Goal: Task Accomplishment & Management: Use online tool/utility

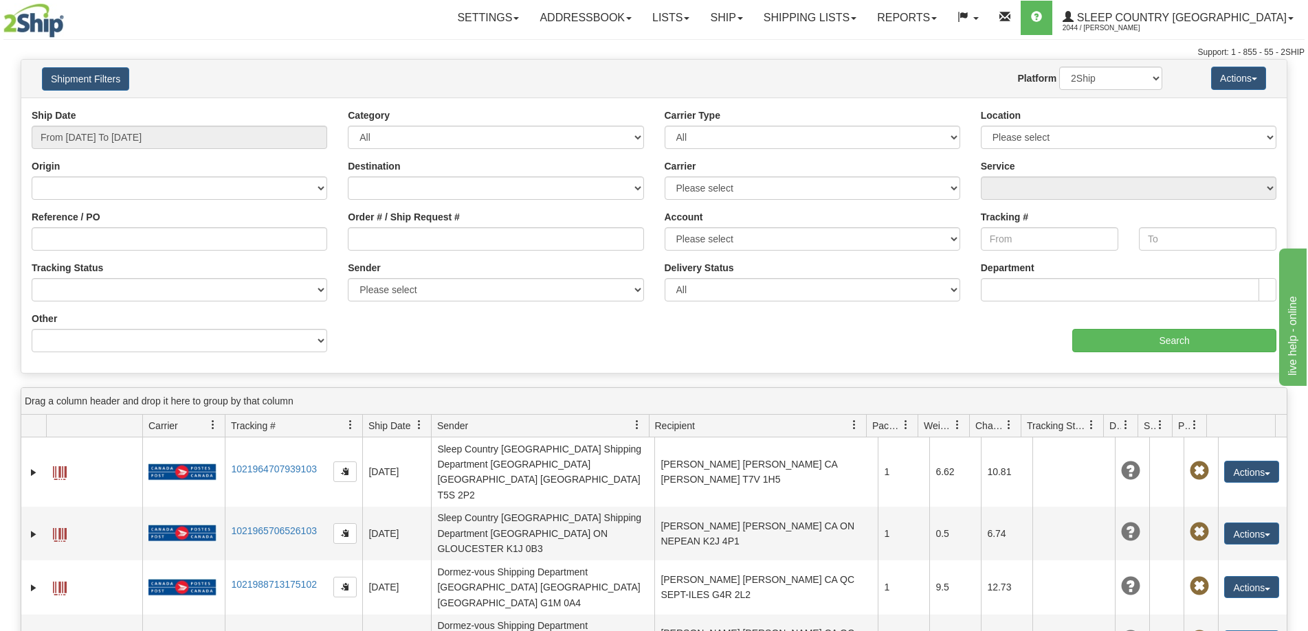
click at [932, 216] on div "Account Please select Canada Post 300 Purolator Sleep Country Canada Post 98 Ca…" at bounding box center [811, 230] width 295 height 41
click at [917, 221] on div "Account Please select Canada Post 300 Purolator Sleep Country Canada Post 98 Ca…" at bounding box center [811, 230] width 295 height 41
click at [371, 238] on input "Order # / Ship Request #" at bounding box center [495, 238] width 295 height 23
paste input "9000H906461"
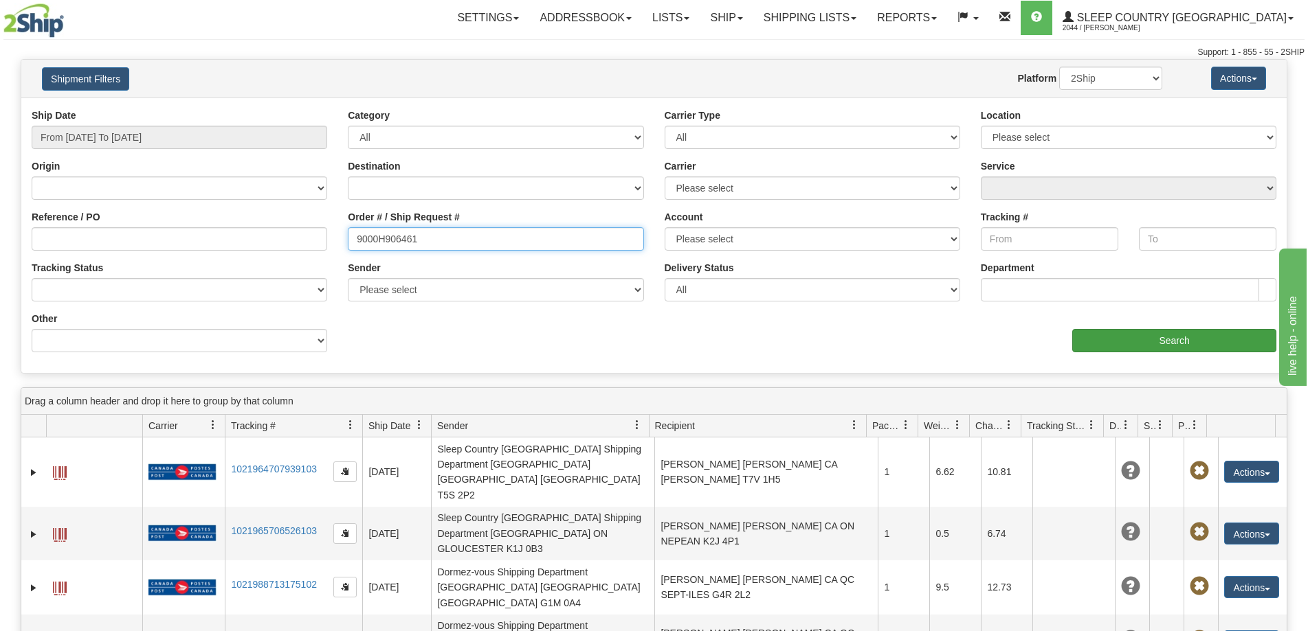
type input "9000H906461"
click at [1110, 339] on input "Search" at bounding box center [1174, 340] width 204 height 23
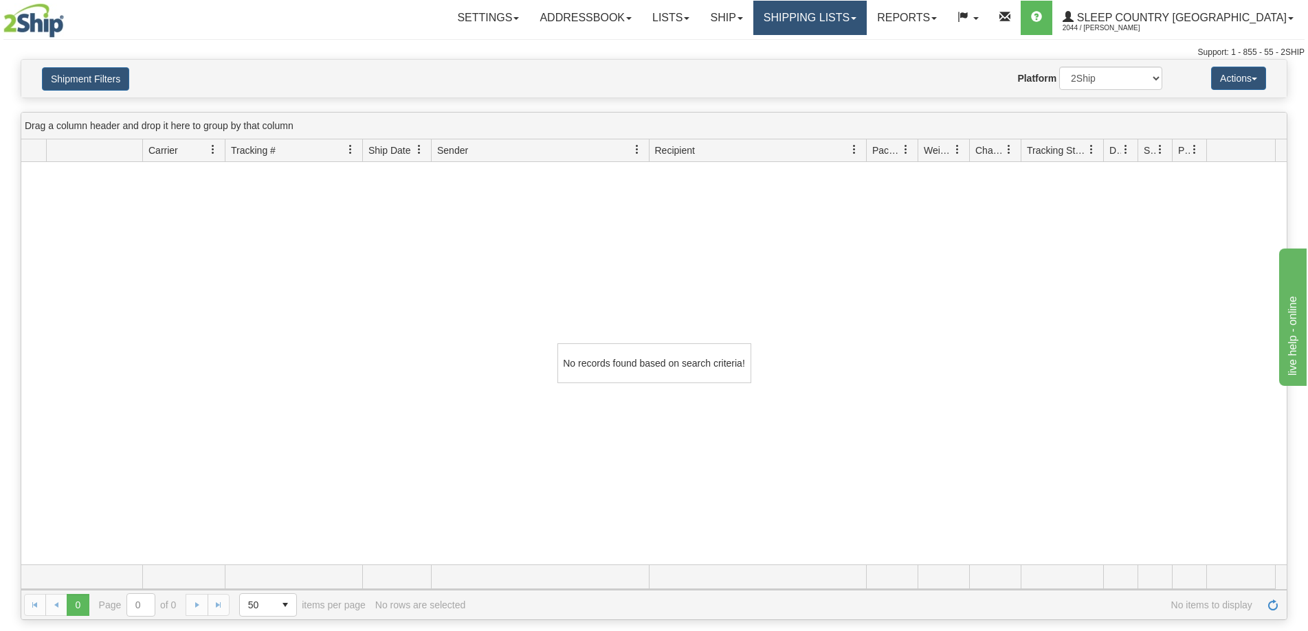
click at [847, 19] on link "Shipping lists" at bounding box center [809, 18] width 113 height 34
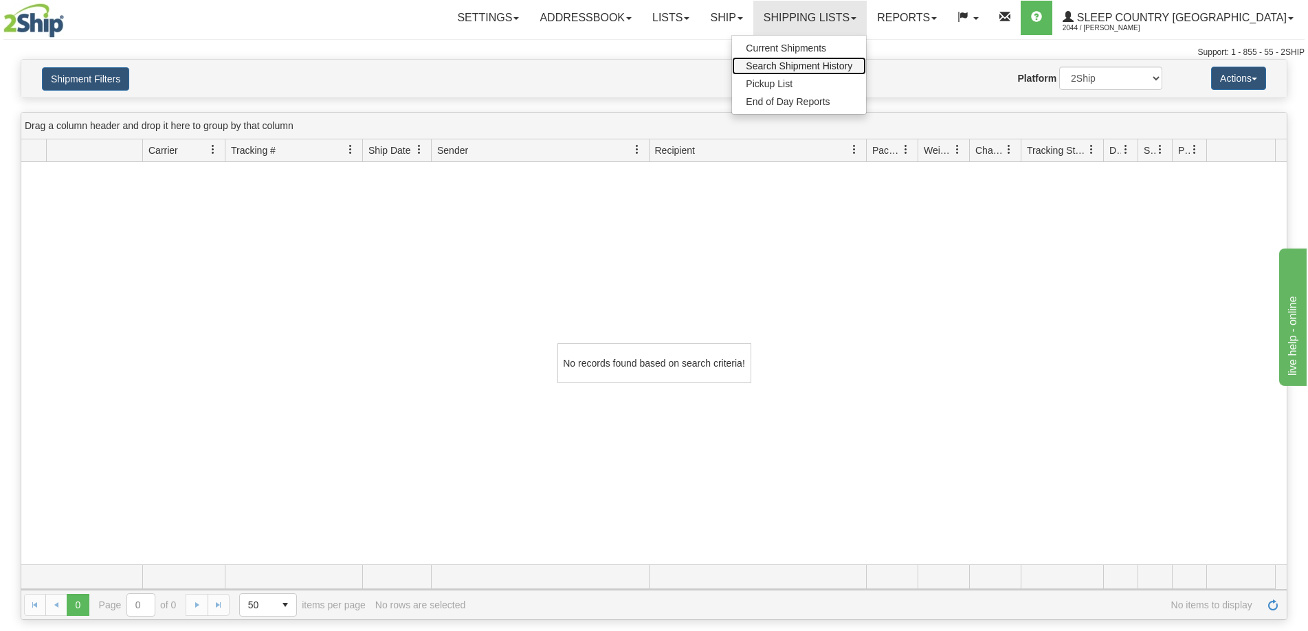
click at [850, 67] on span "Search Shipment History" at bounding box center [799, 65] width 107 height 11
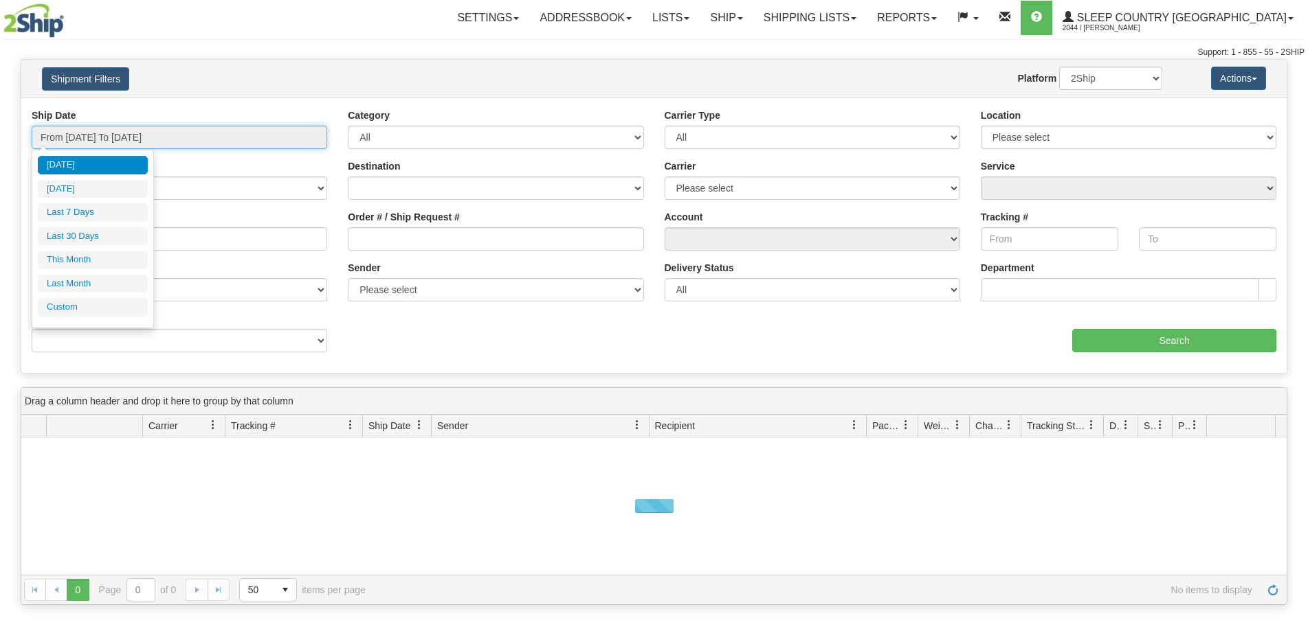
click at [93, 142] on input "From [DATE] To [DATE]" at bounding box center [179, 137] width 295 height 23
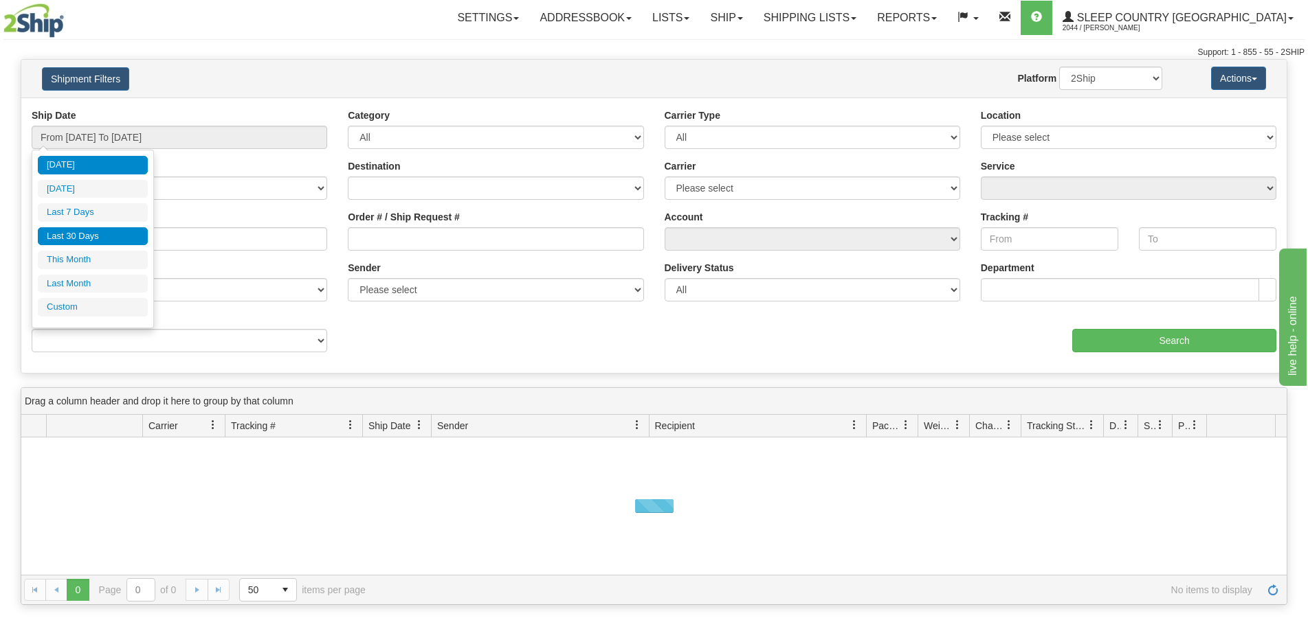
click at [92, 237] on li "Last 30 Days" at bounding box center [93, 236] width 110 height 19
type input "From 07/21/2025 To 08/19/2025"
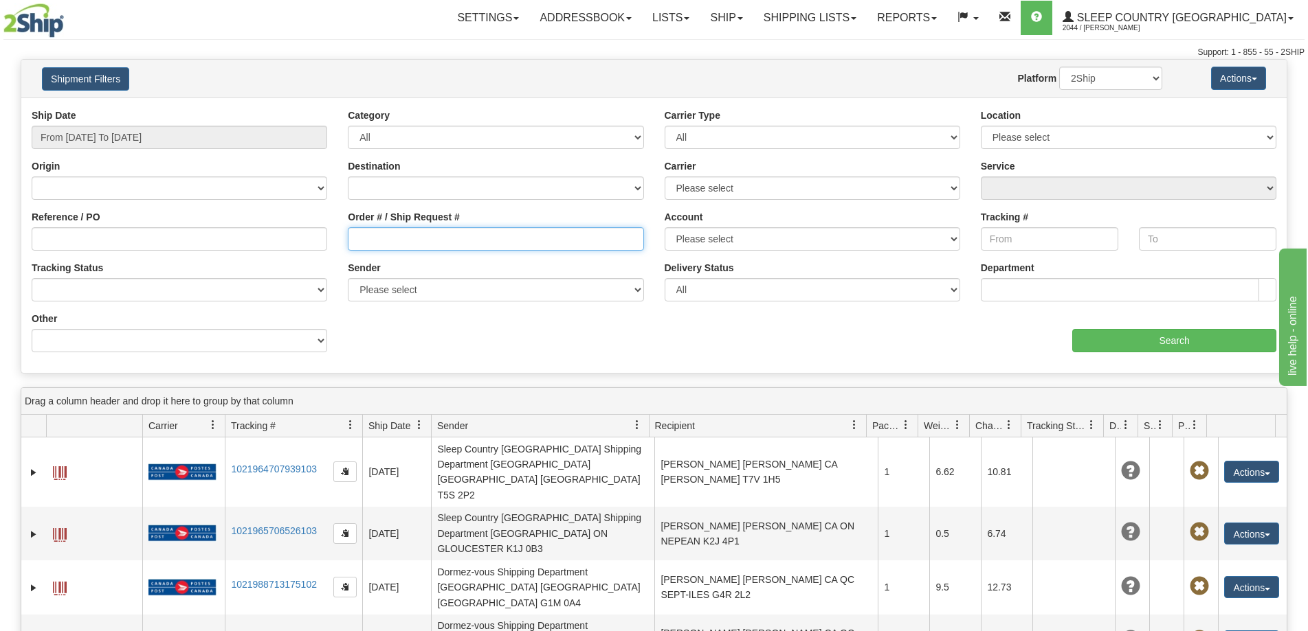
drag, startPoint x: 415, startPoint y: 243, endPoint x: 426, endPoint y: 255, distance: 16.5
click at [418, 245] on input "Order # / Ship Request #" at bounding box center [495, 238] width 295 height 23
paste input "9000H906461"
type input "9000H906461"
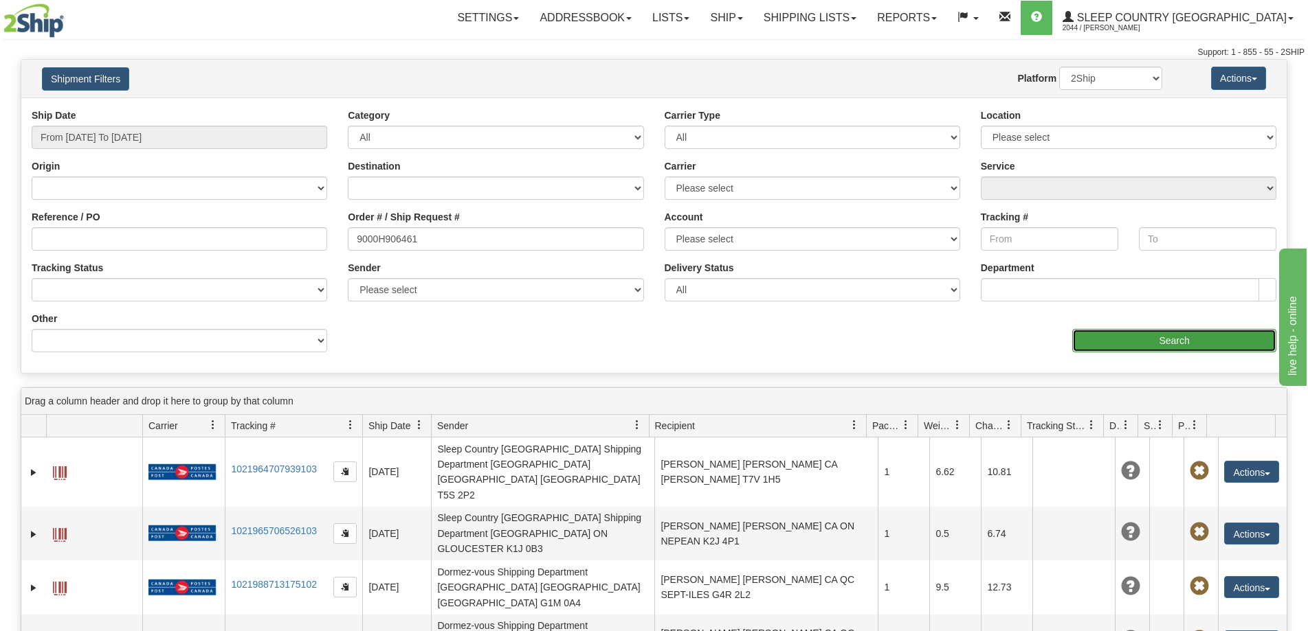
click at [1091, 339] on input "Search" at bounding box center [1174, 340] width 204 height 23
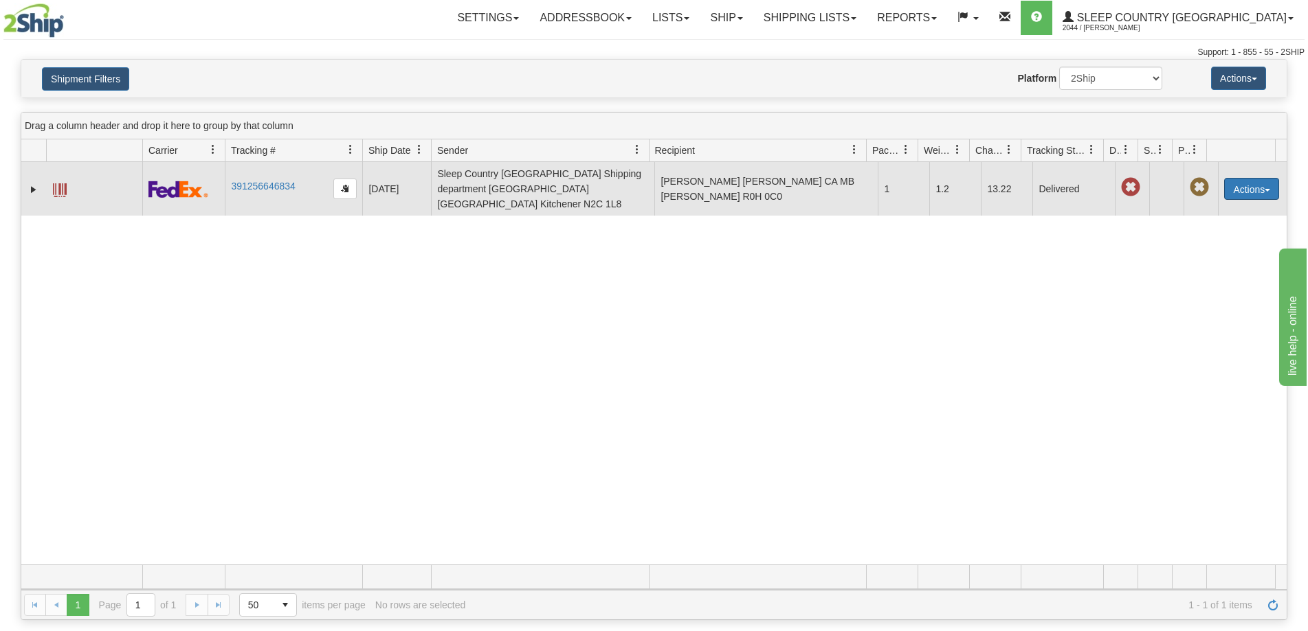
click at [1238, 178] on button "Actions" at bounding box center [1251, 189] width 55 height 22
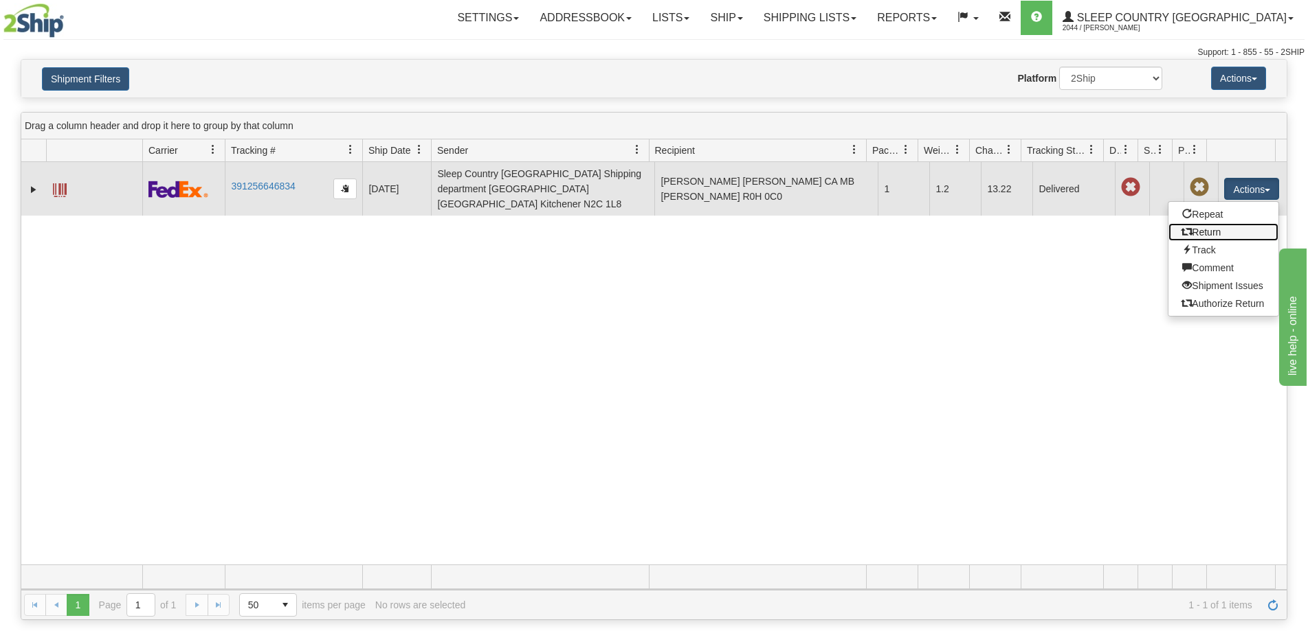
click at [1195, 228] on link "Return" at bounding box center [1223, 232] width 110 height 18
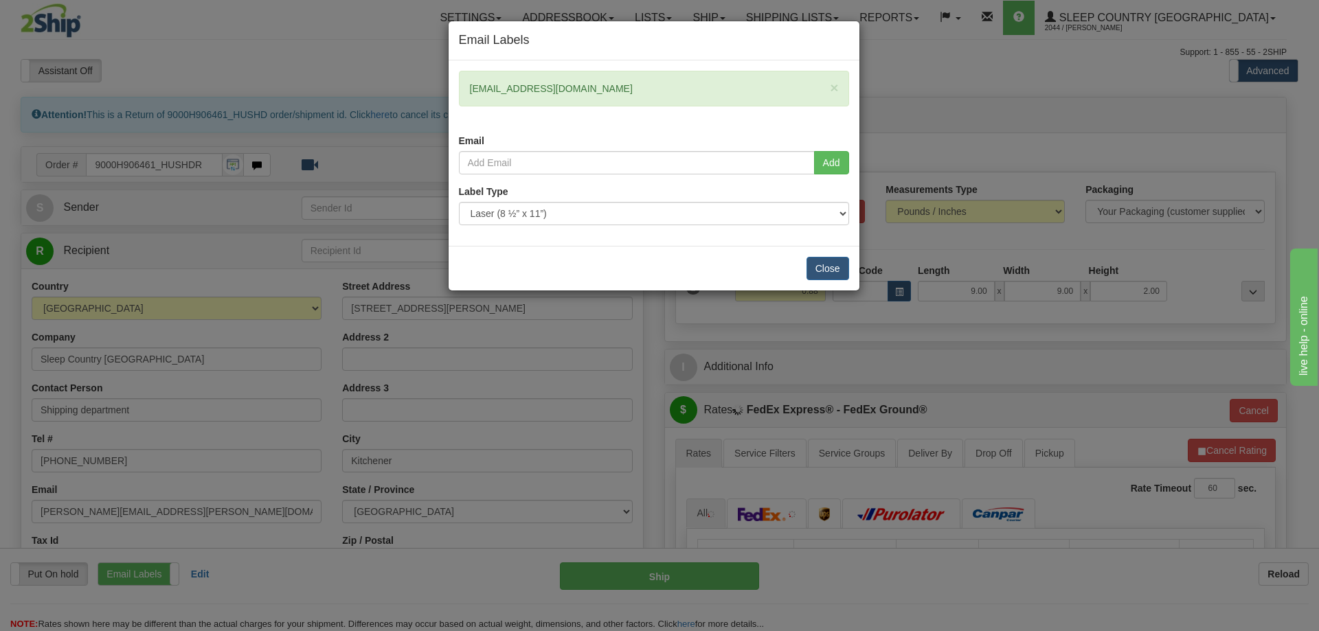
click at [1095, 126] on div "Email Labels × tadoell@icloud.com Email Add Label Type" at bounding box center [659, 315] width 1319 height 631
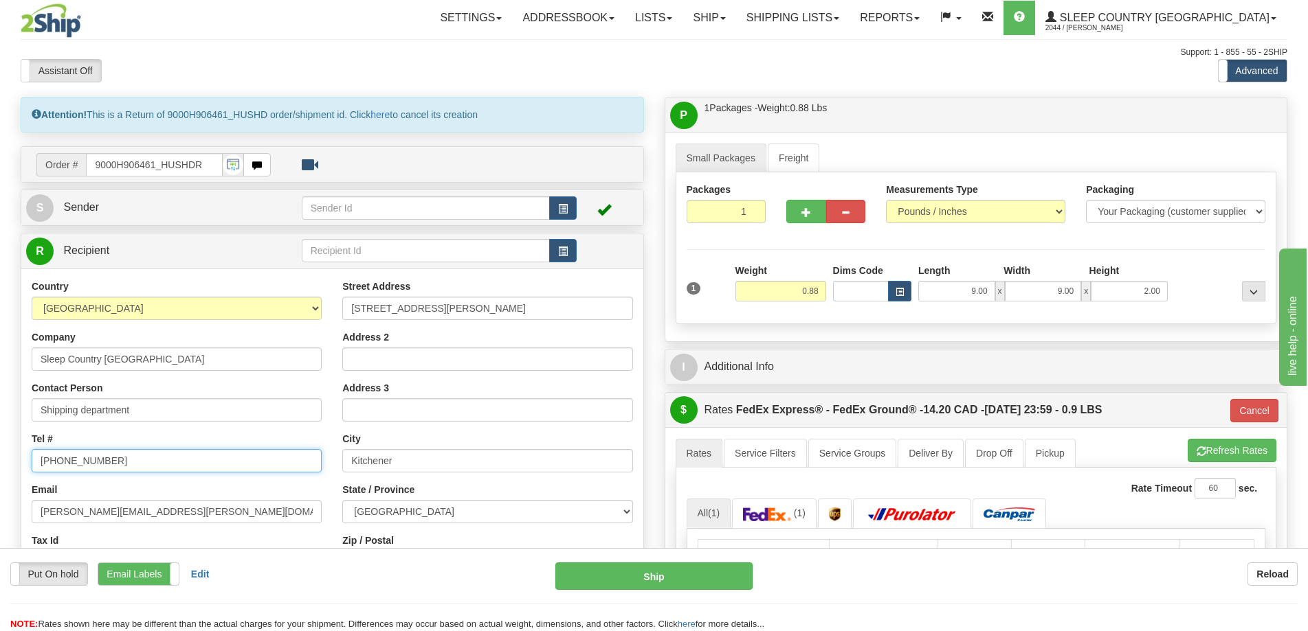
click at [260, 467] on input "(289)-748-0206" at bounding box center [177, 460] width 290 height 23
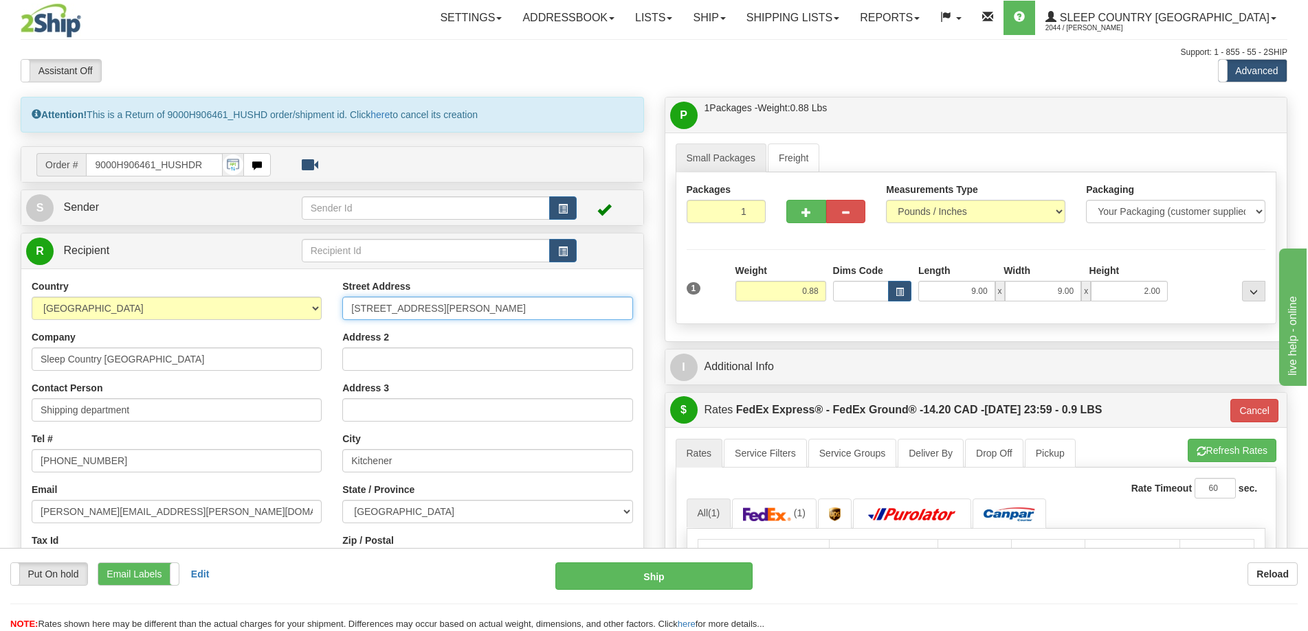
drag, startPoint x: 490, startPoint y: 305, endPoint x: 257, endPoint y: 305, distance: 232.9
click at [257, 305] on div "Country AFGHANISTAN ALAND ISLANDS ALBANIA ALGERIA AMERICAN SAMOA ANDORRA ANGOLA…" at bounding box center [332, 465] width 622 height 370
click at [454, 313] on input "Street Address" at bounding box center [487, 308] width 290 height 23
paste input "at 11 DUFFERIN PL SE"
type input "at 11 DUFFERIN PL SE"
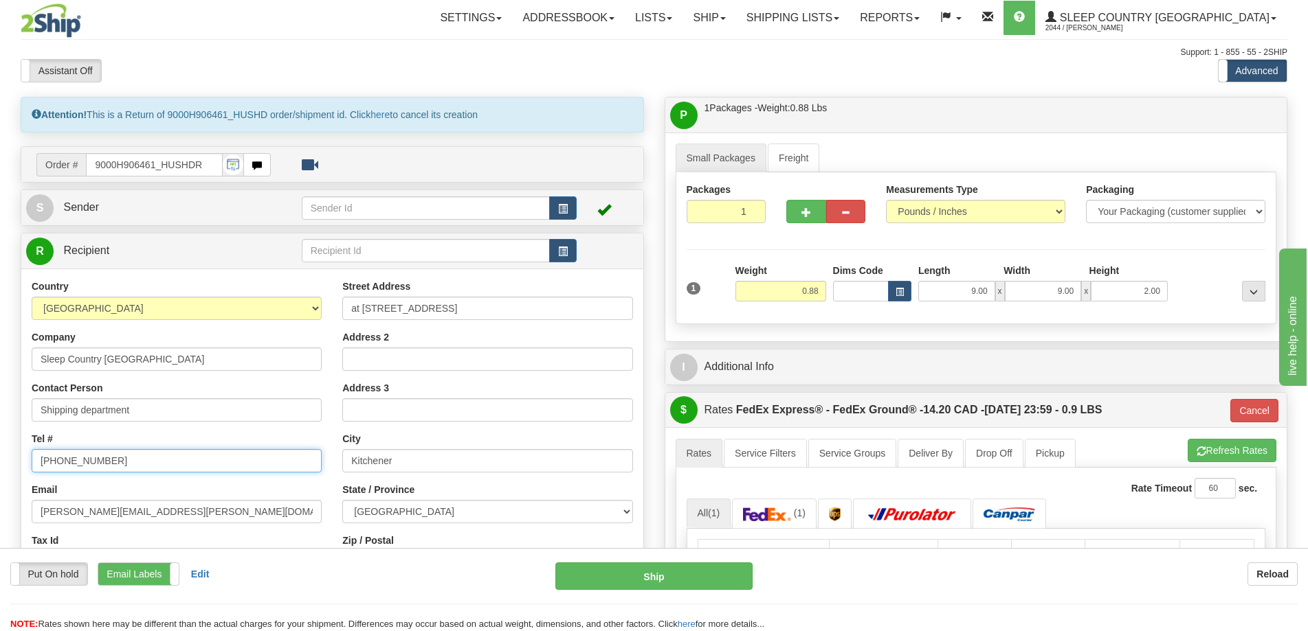
drag, startPoint x: 136, startPoint y: 460, endPoint x: 0, endPoint y: 460, distance: 136.1
click at [0, 460] on div "Toggle navigation Settings Shipping Preferences Fields Preferences New" at bounding box center [654, 527] width 1308 height 1055
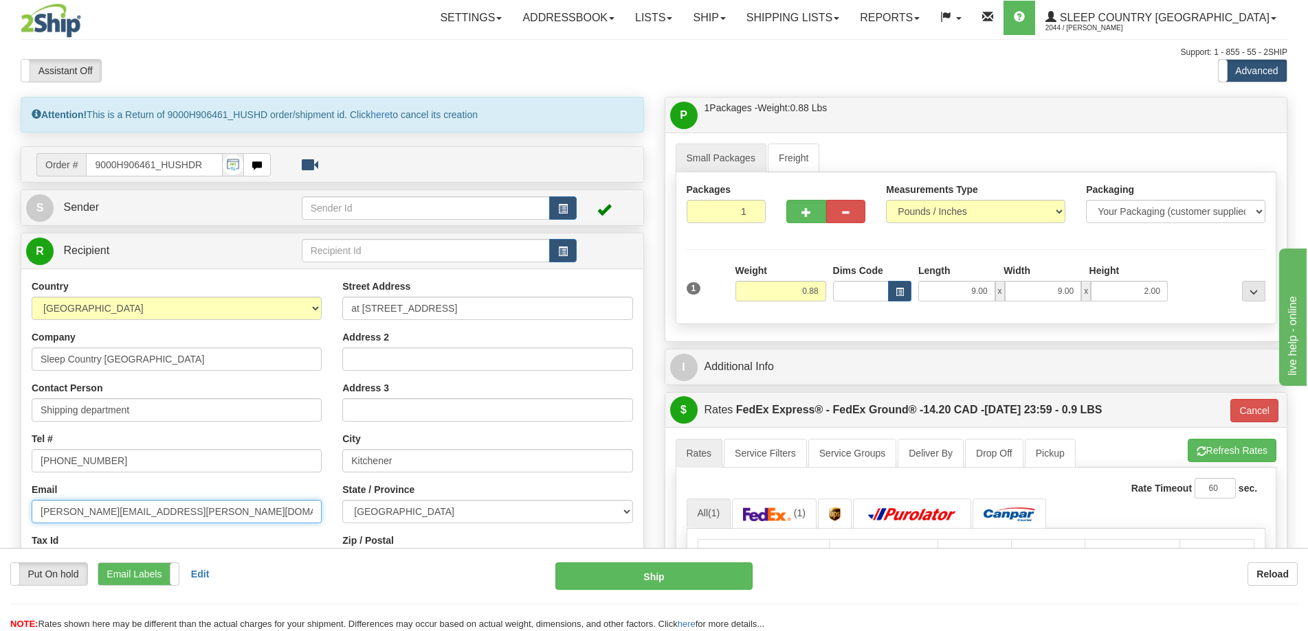
drag, startPoint x: 180, startPoint y: 515, endPoint x: 0, endPoint y: 511, distance: 180.1
click at [0, 511] on div "Toggle navigation Settings Shipping Preferences Fields Preferences New" at bounding box center [654, 527] width 1308 height 1055
type input "cs@support.sleepcountry.ca"
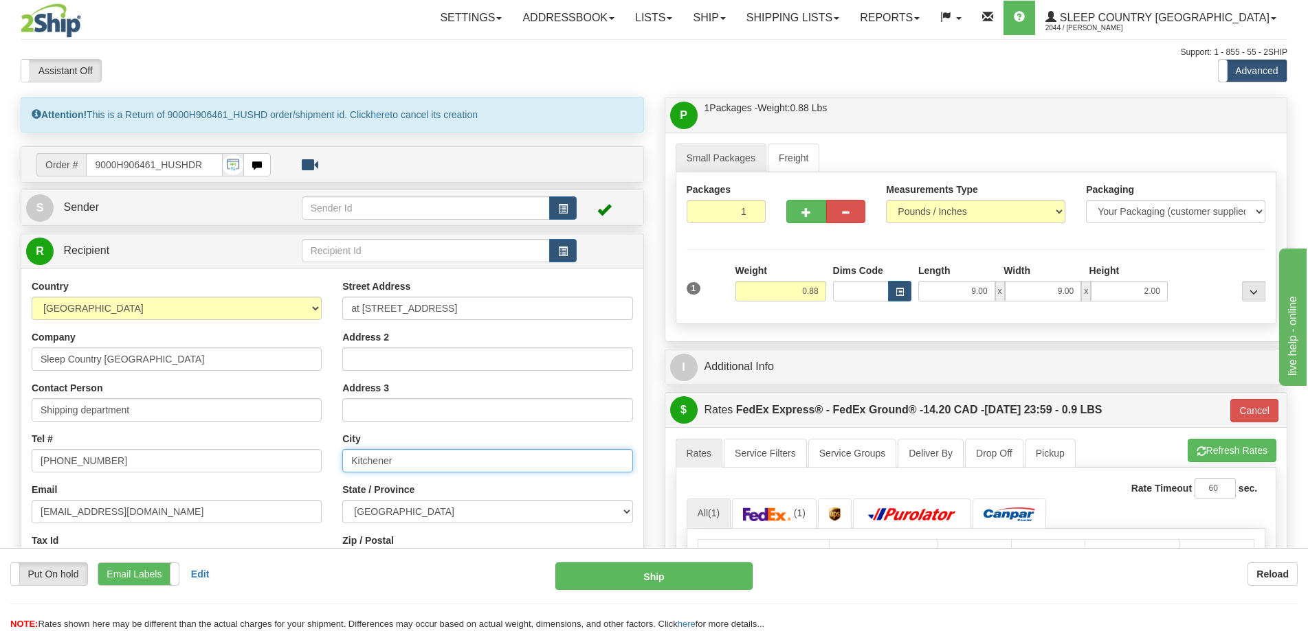
drag, startPoint x: 438, startPoint y: 456, endPoint x: 285, endPoint y: 457, distance: 153.2
click at [285, 457] on div "Country AFGHANISTAN ALAND ISLANDS ALBANIA ALGERIA AMERICAN SAMOA ANDORRA ANGOLA…" at bounding box center [332, 465] width 622 height 370
type input "Calgary"
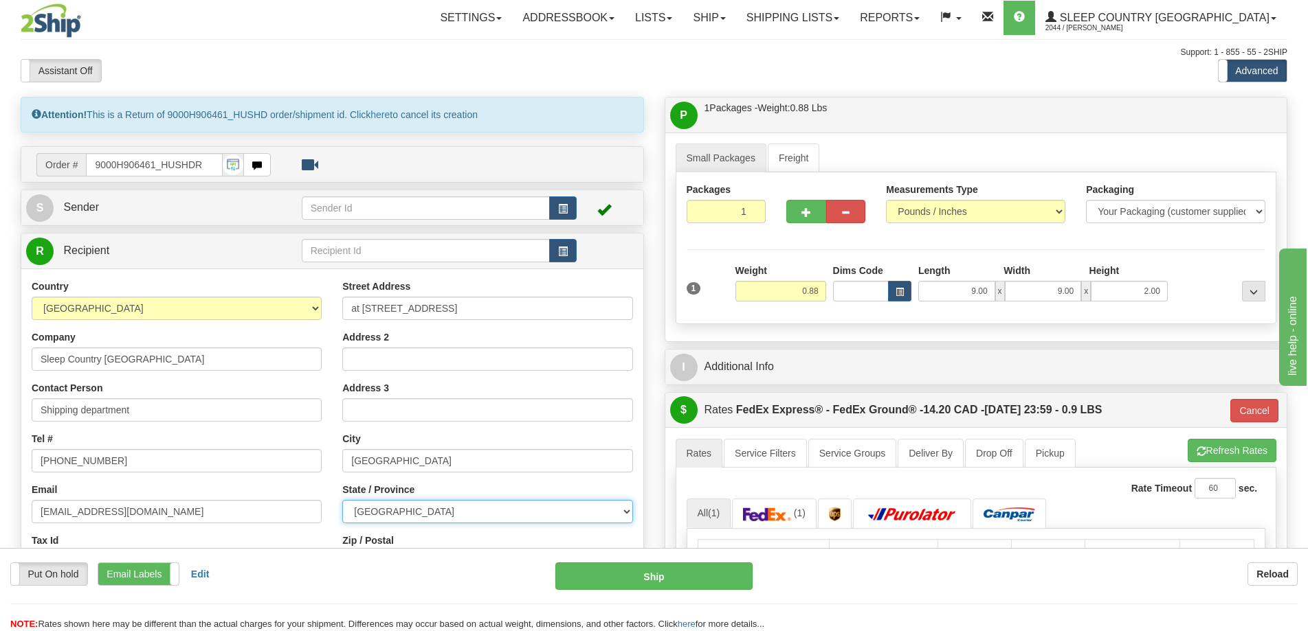
click at [421, 519] on select "ALBERTA BRITISH COLUMBIA MANITOBA NEW BRUNSWICK NEWFOUNDLAND NOVA SCOTIA NUNAVU…" at bounding box center [487, 511] width 290 height 23
select select "AB"
click at [342, 500] on select "ALBERTA BRITISH COLUMBIA MANITOBA NEW BRUNSWICK NEWFOUNDLAND NOVA SCOTIA NUNAVU…" at bounding box center [487, 511] width 290 height 23
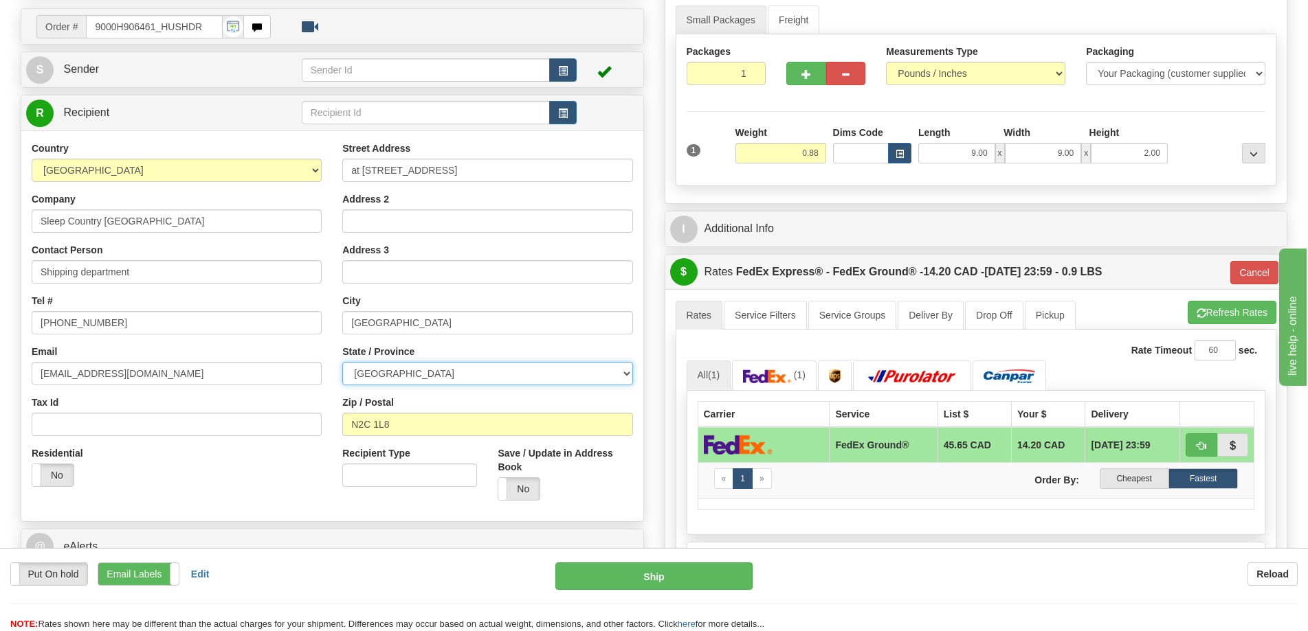
scroll to position [275, 0]
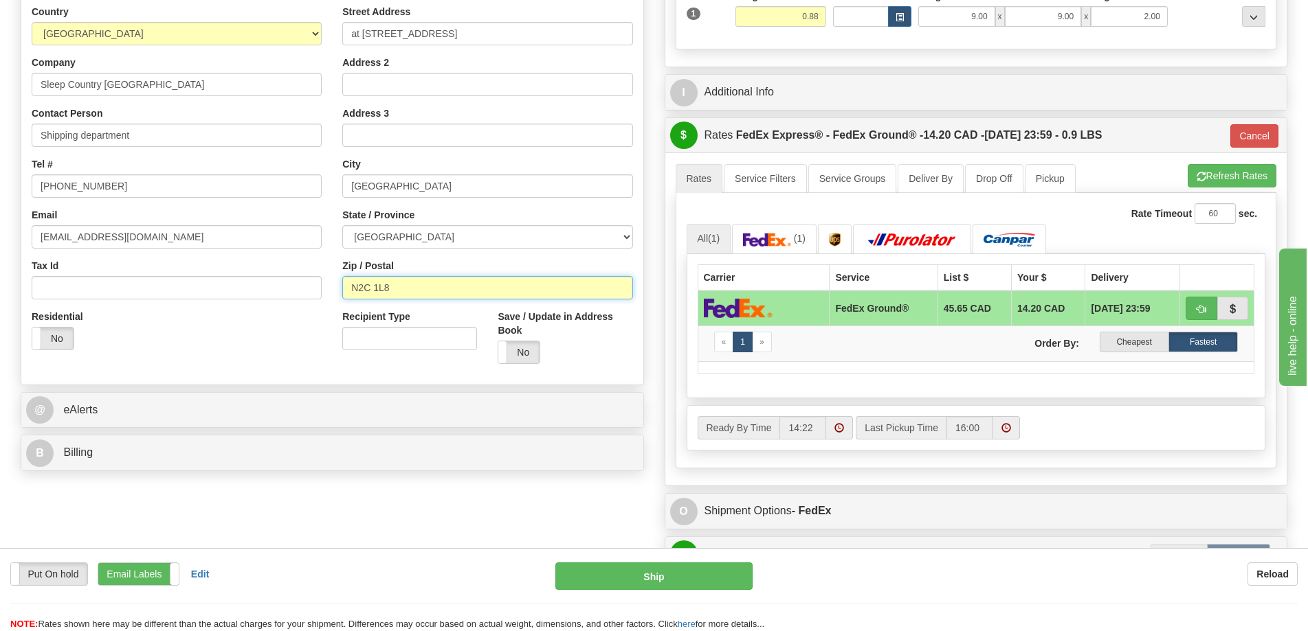
drag, startPoint x: 429, startPoint y: 289, endPoint x: 206, endPoint y: 292, distance: 222.7
click at [206, 292] on div "Country AFGHANISTAN ALAND ISLANDS ALBANIA ALGERIA AMERICAN SAMOA ANDORRA ANGOLA…" at bounding box center [332, 190] width 622 height 370
type input "T2C 4W3"
click at [566, 356] on div "Yes No" at bounding box center [564, 352] width 135 height 23
type input "92"
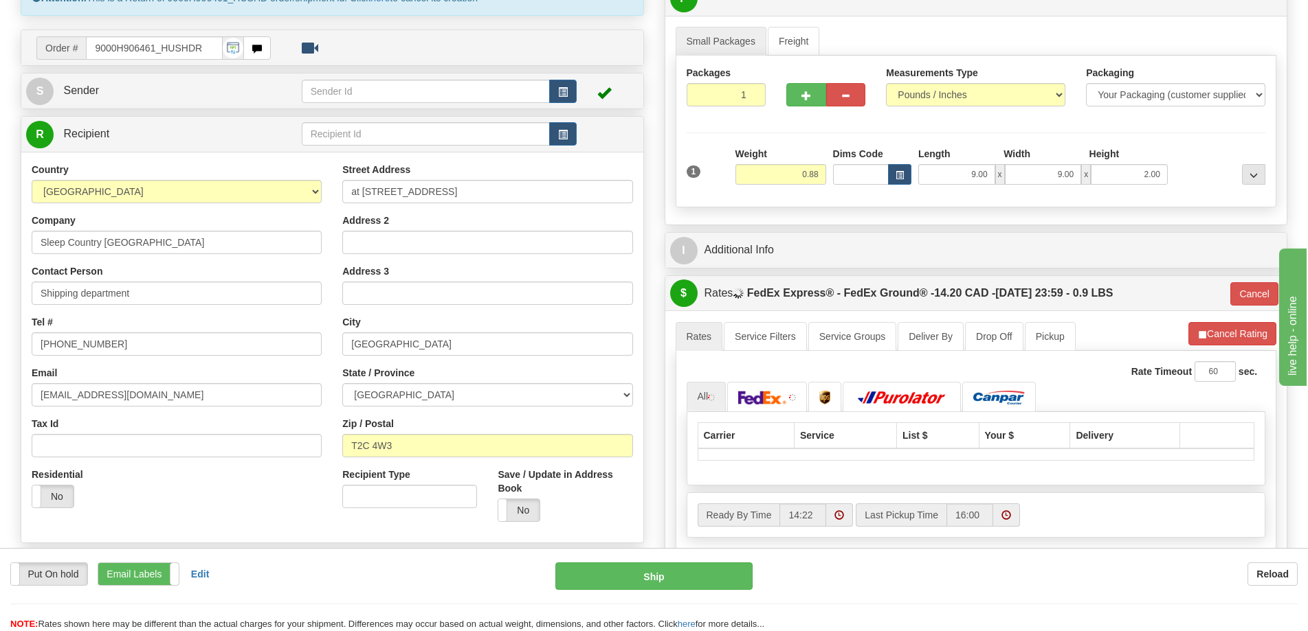
scroll to position [0, 0]
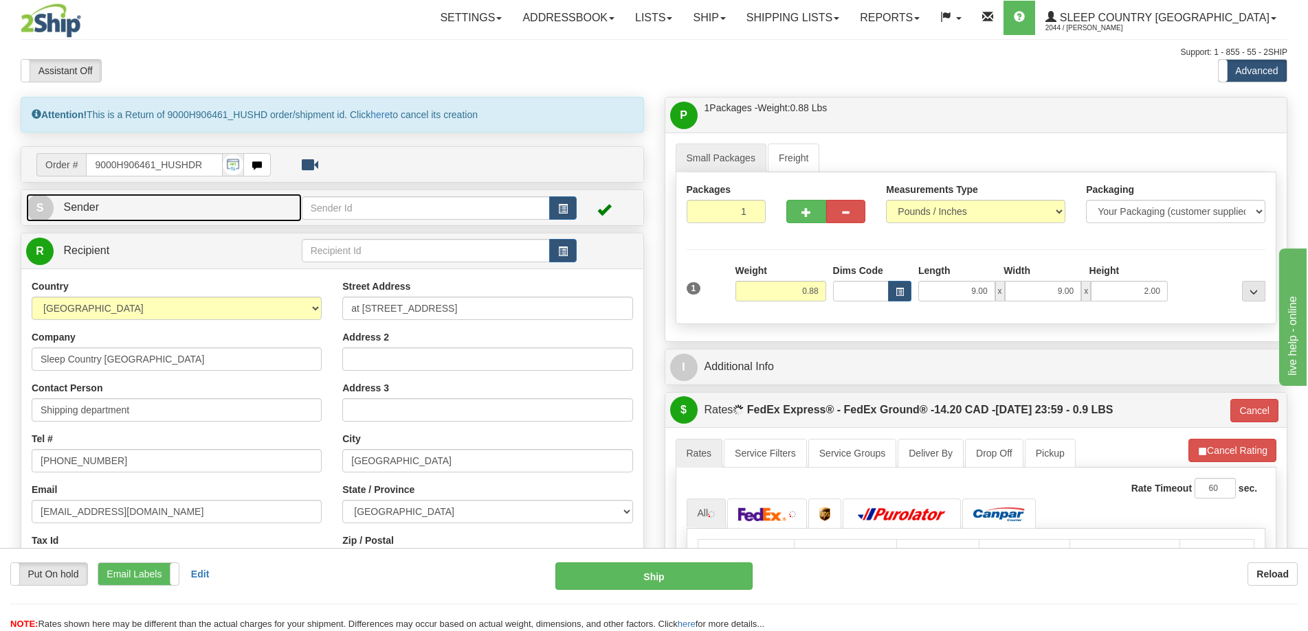
click at [224, 208] on link "S Sender" at bounding box center [164, 208] width 276 height 28
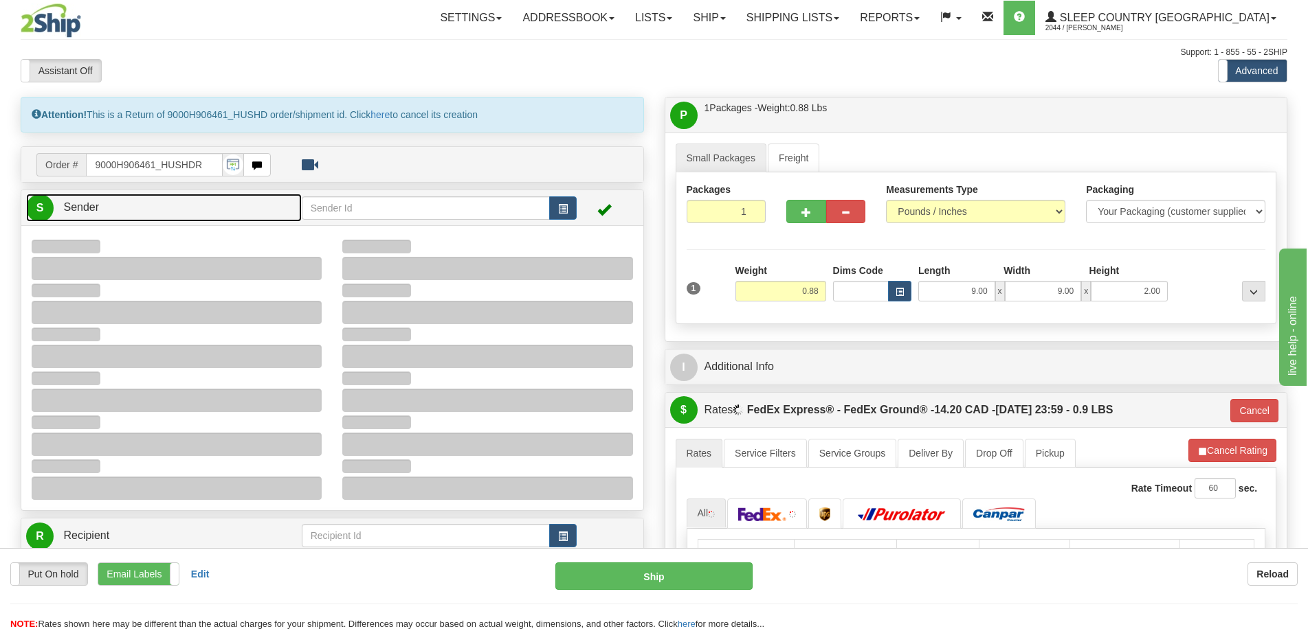
type input "14:02"
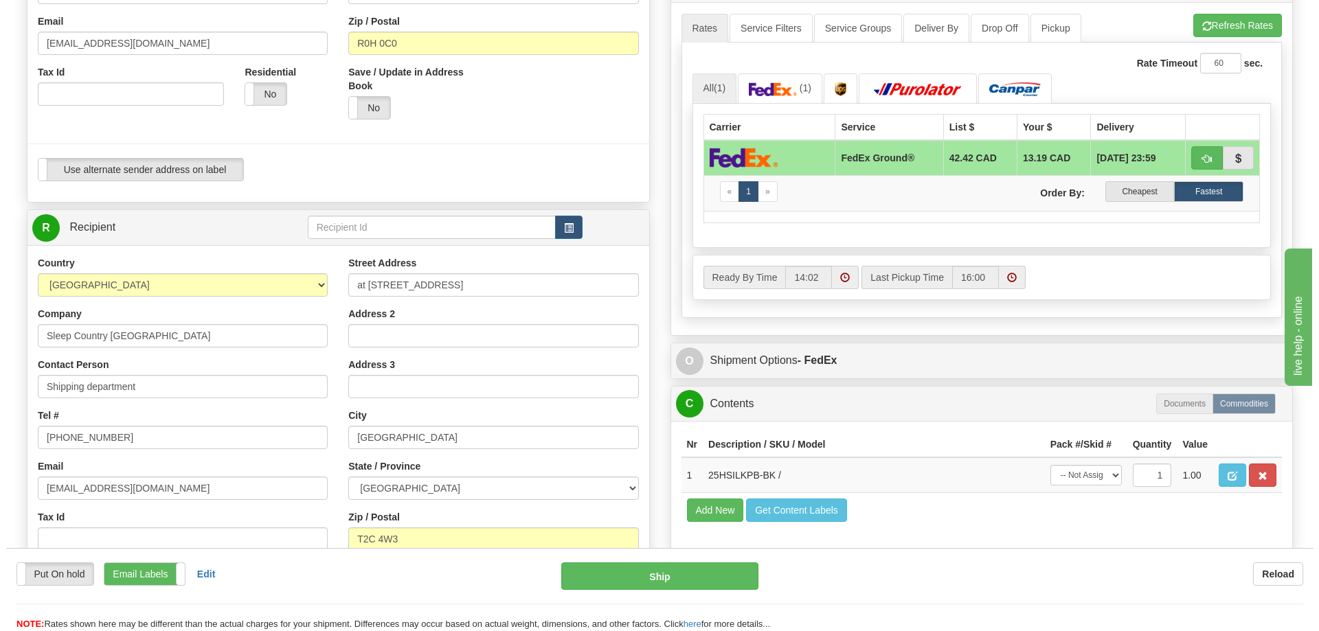
scroll to position [550, 0]
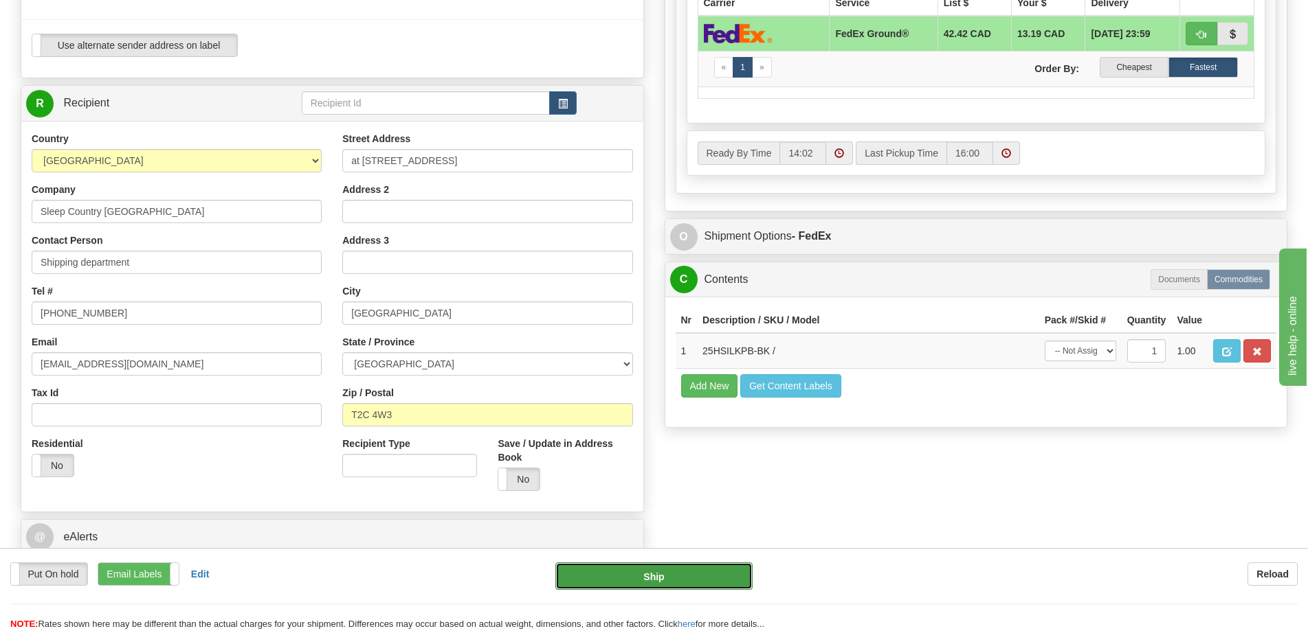
click at [675, 579] on button "Ship" at bounding box center [653, 576] width 197 height 27
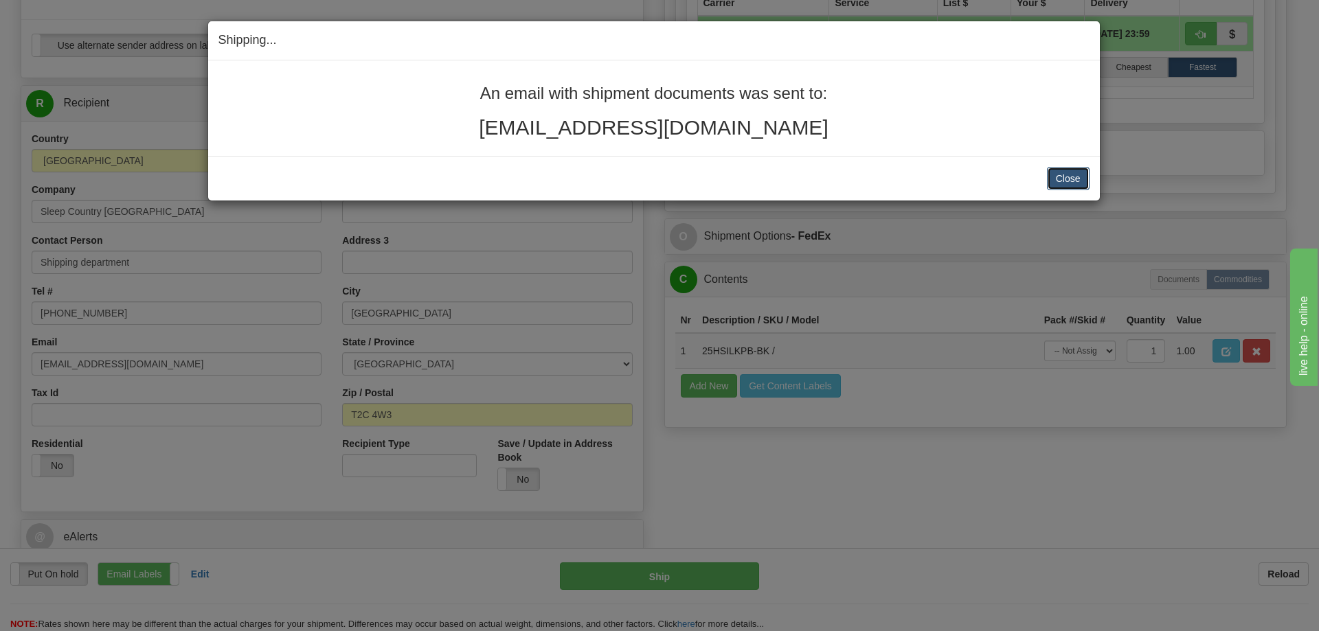
click at [1086, 183] on button "Close" at bounding box center [1068, 178] width 43 height 23
